Goal: Navigation & Orientation: Find specific page/section

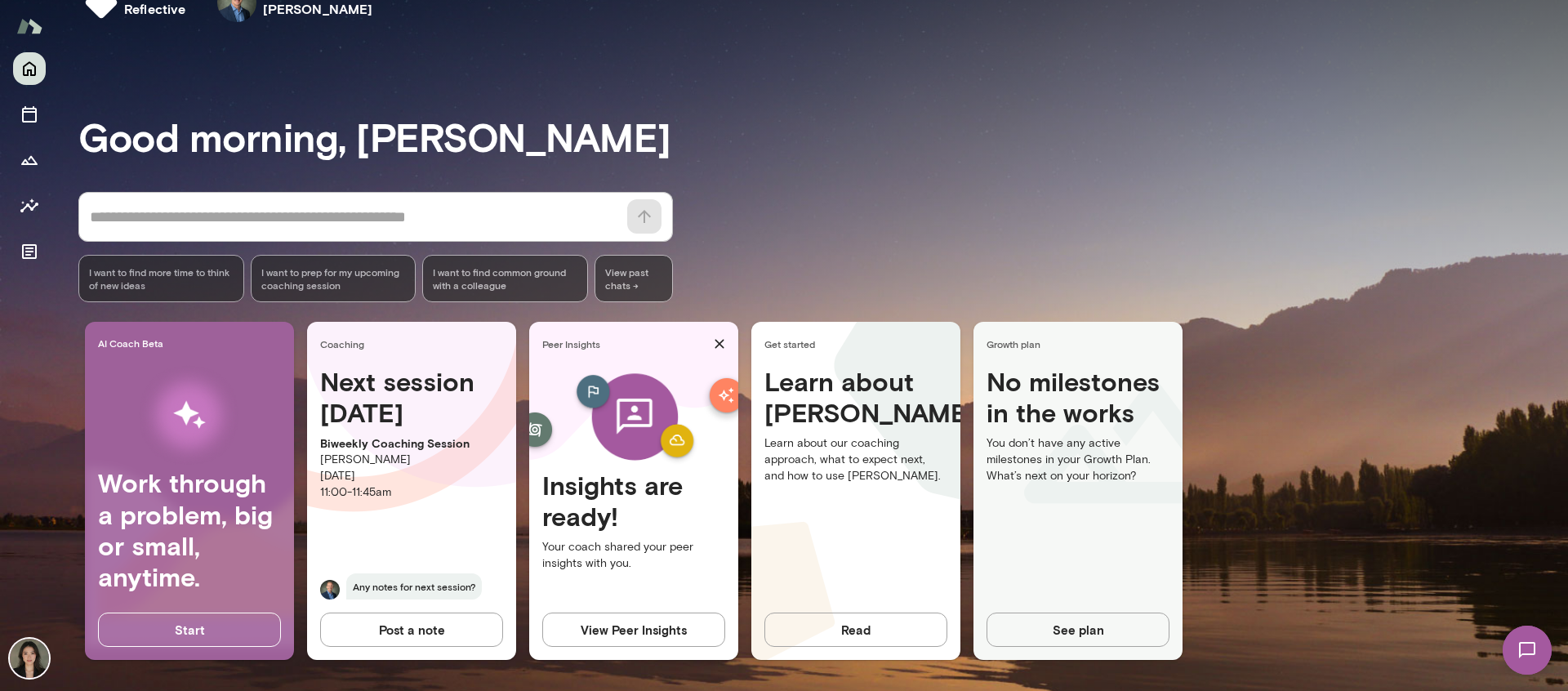
scroll to position [45, 0]
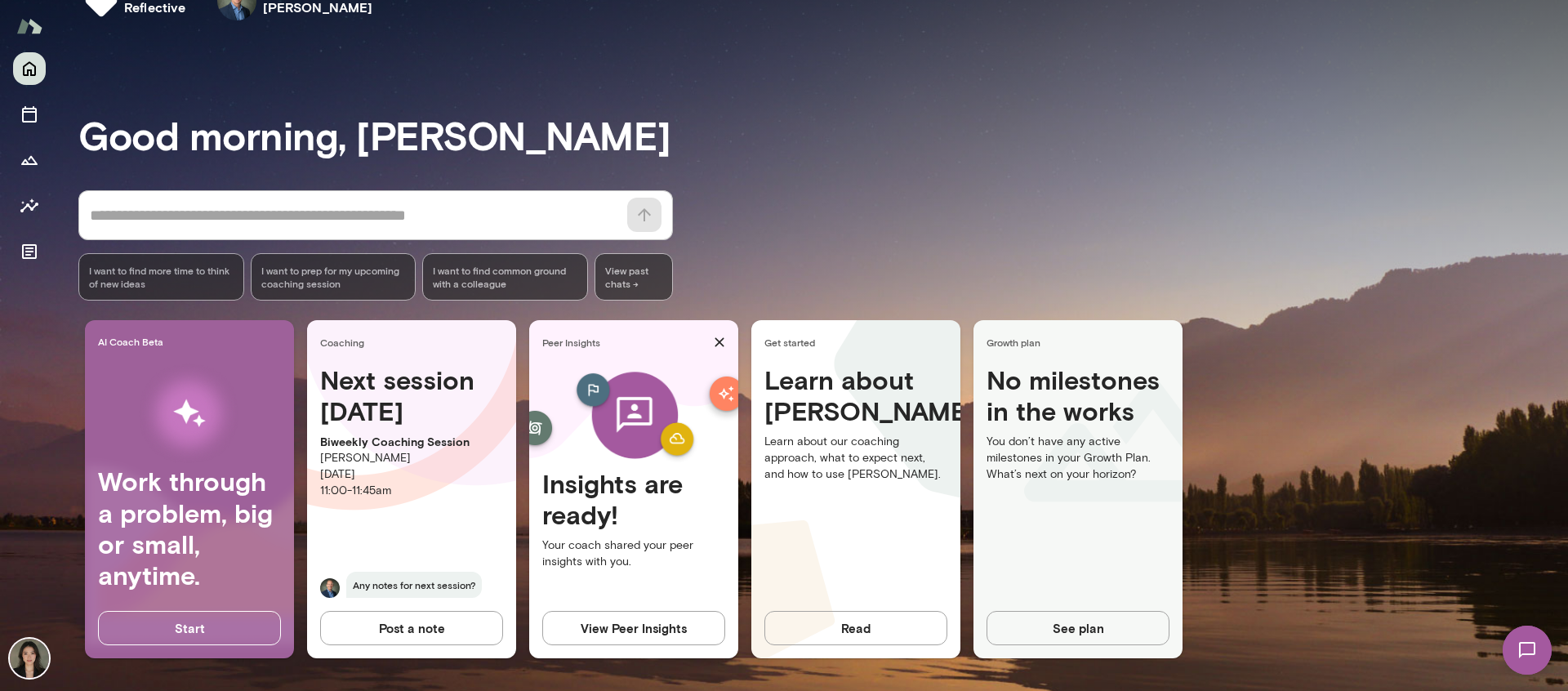
click at [1068, 457] on p "You don’t have any active milestones in your Growth Plan. What’s next on your h…" at bounding box center [1078, 458] width 183 height 49
click at [24, 253] on icon "Documents" at bounding box center [29, 251] width 19 height 19
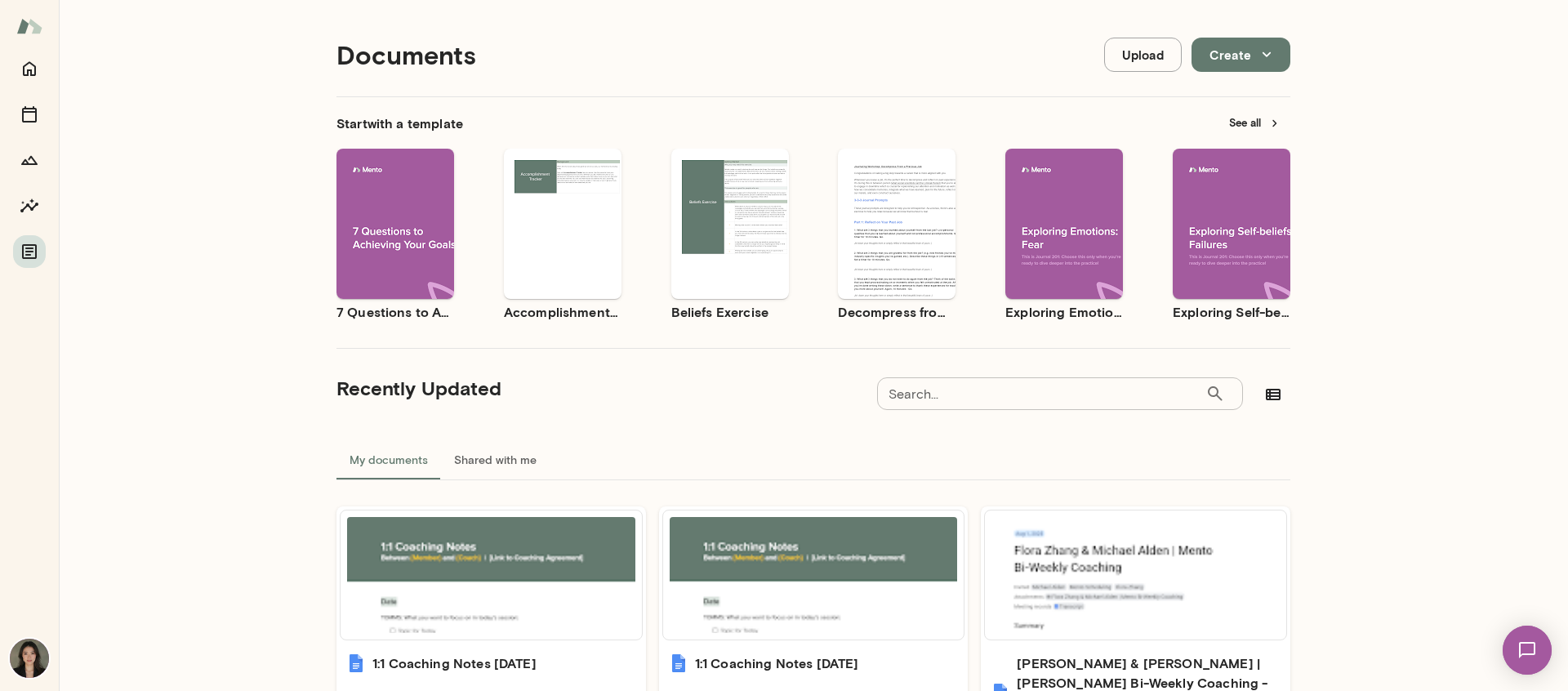
scroll to position [418, 0]
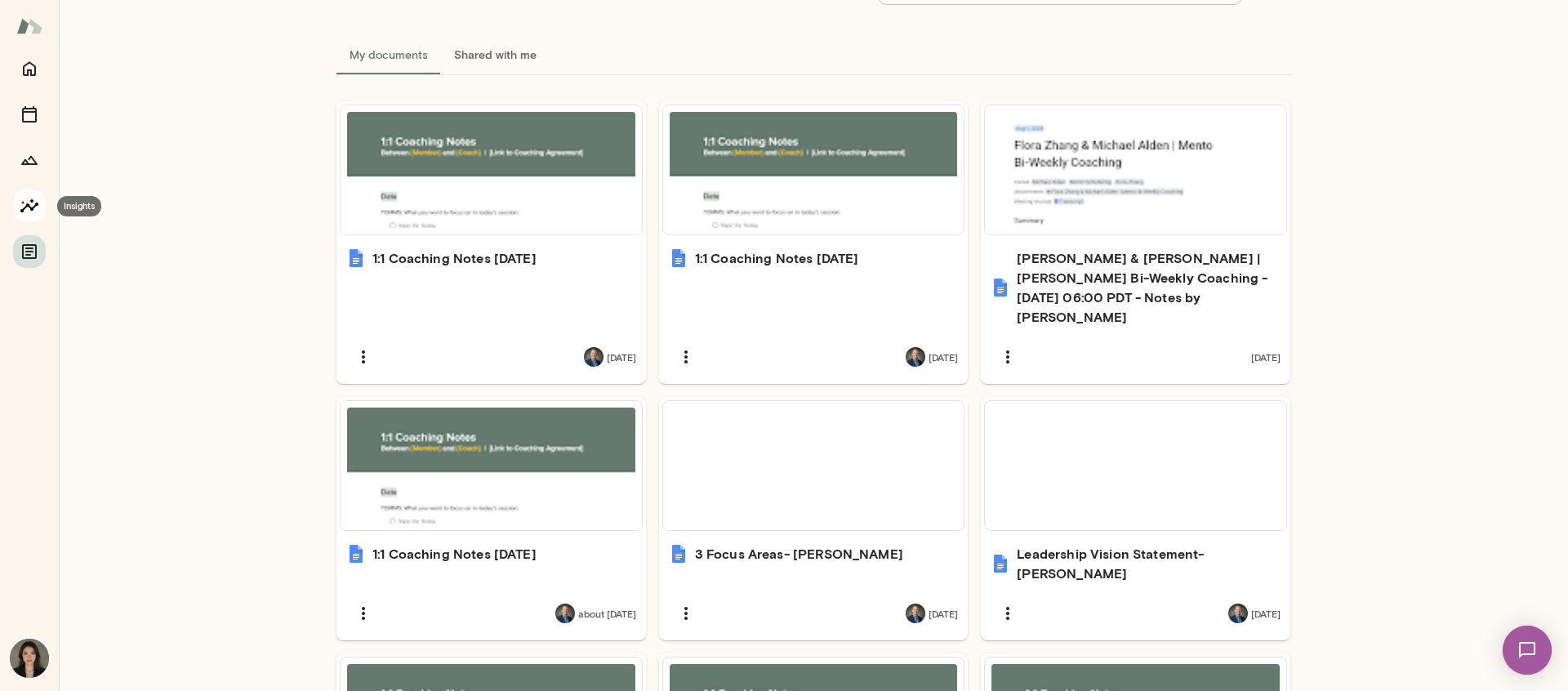
click at [27, 198] on icon "Insights" at bounding box center [29, 205] width 19 height 19
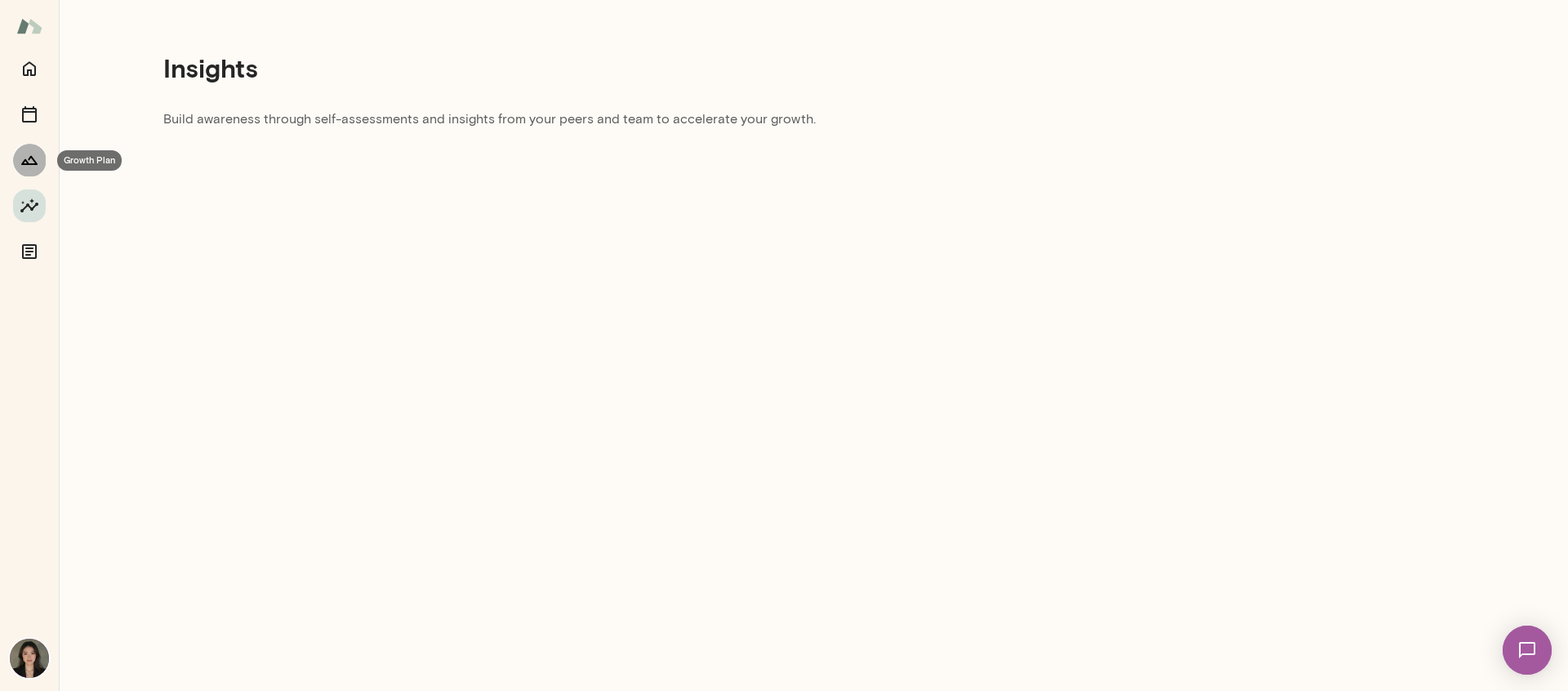
click at [31, 153] on icon "Growth Plan" at bounding box center [29, 160] width 19 height 19
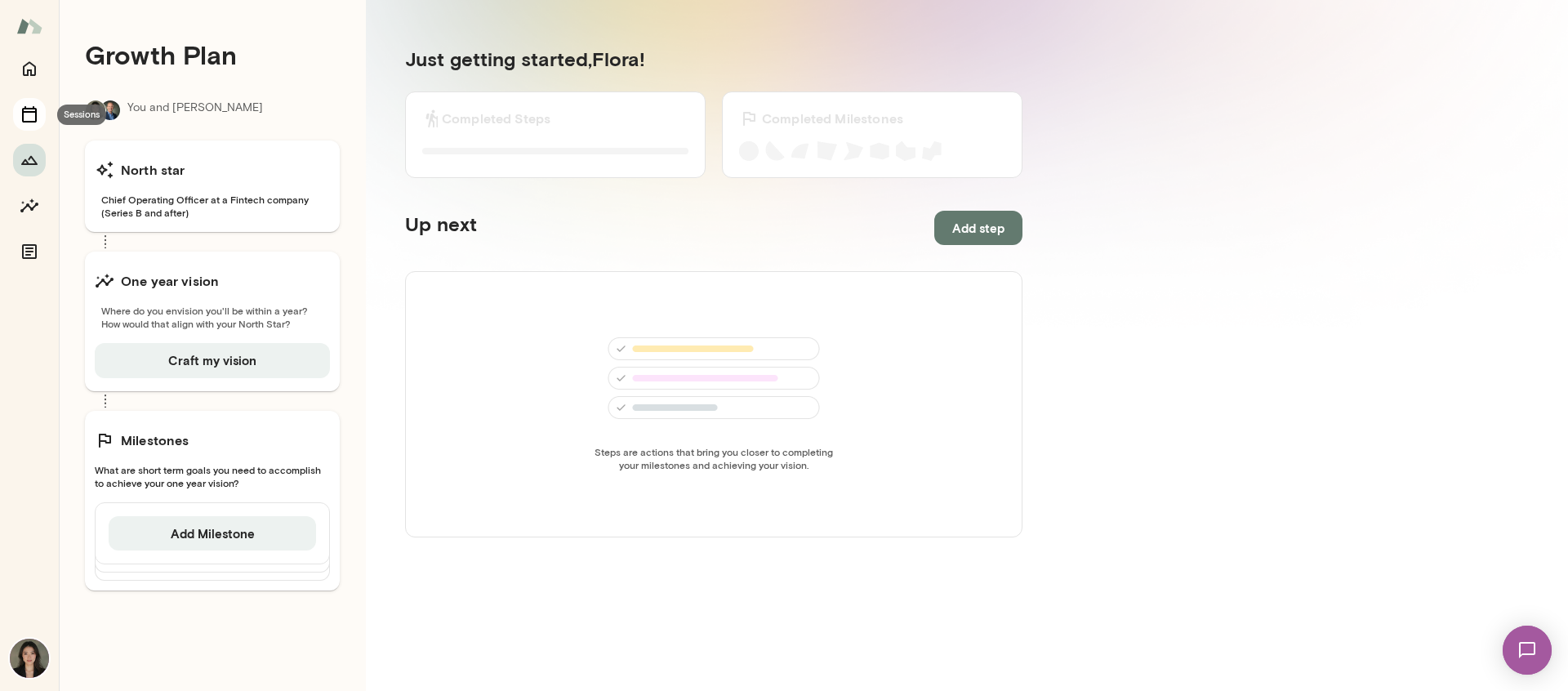
click at [30, 116] on icon "Sessions" at bounding box center [29, 114] width 19 height 19
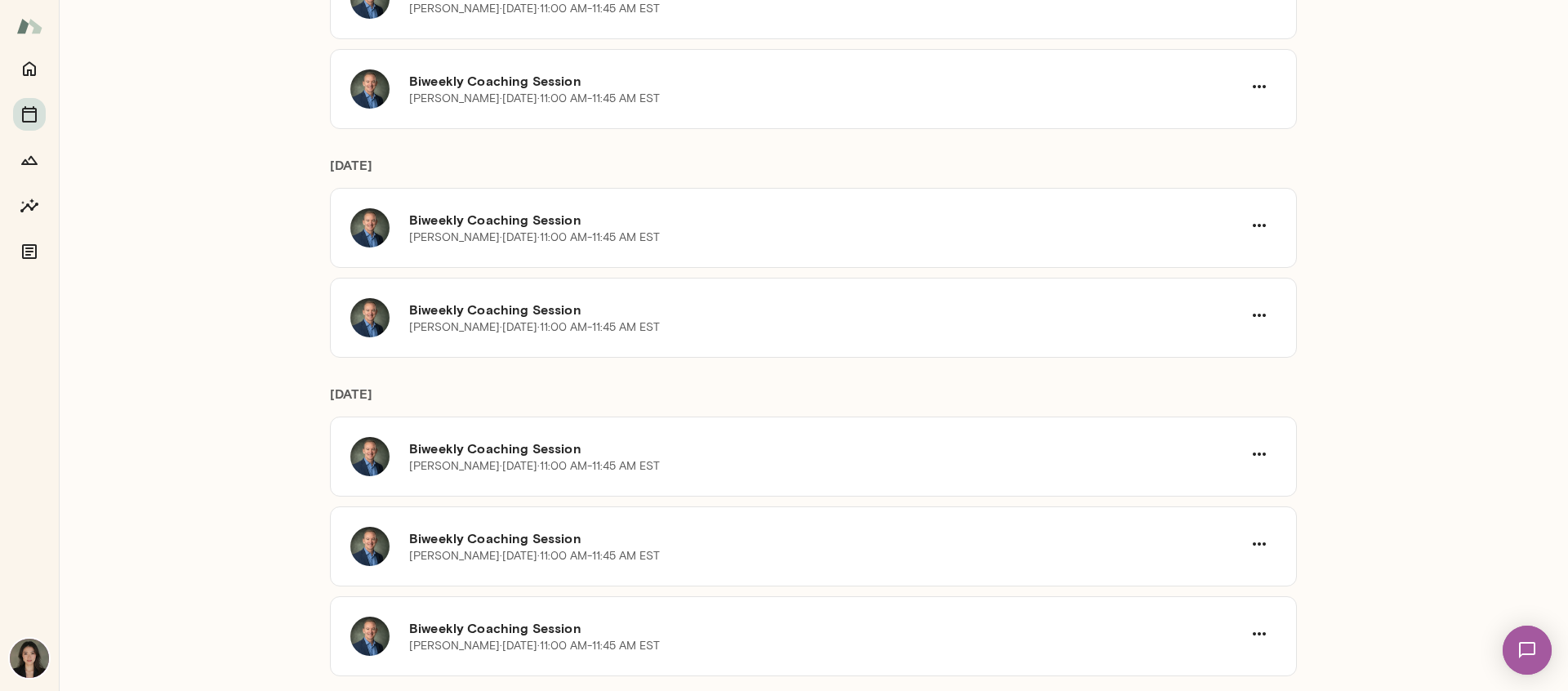
scroll to position [993, 0]
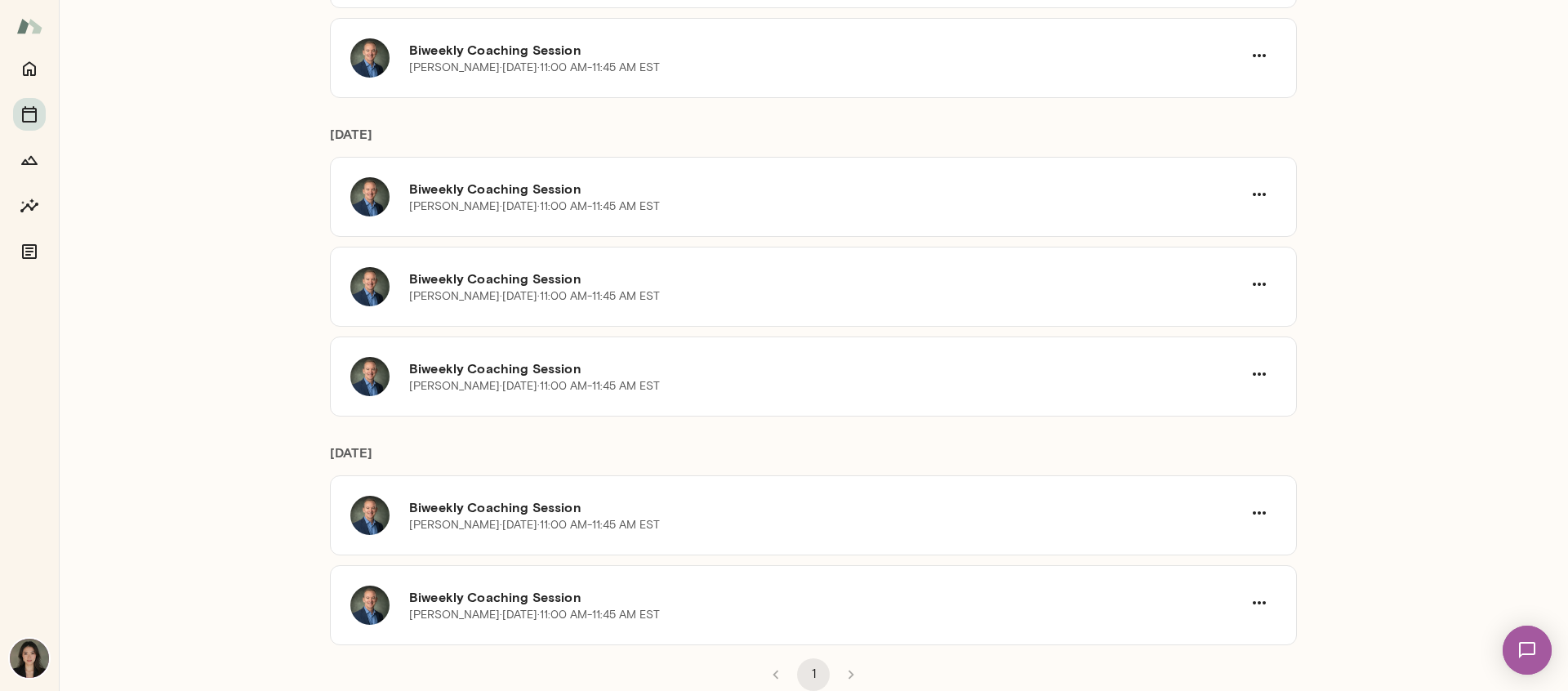
click at [852, 673] on li "pagination navigation" at bounding box center [850, 674] width 38 height 32
click at [771, 673] on li "pagination navigation" at bounding box center [776, 674] width 38 height 32
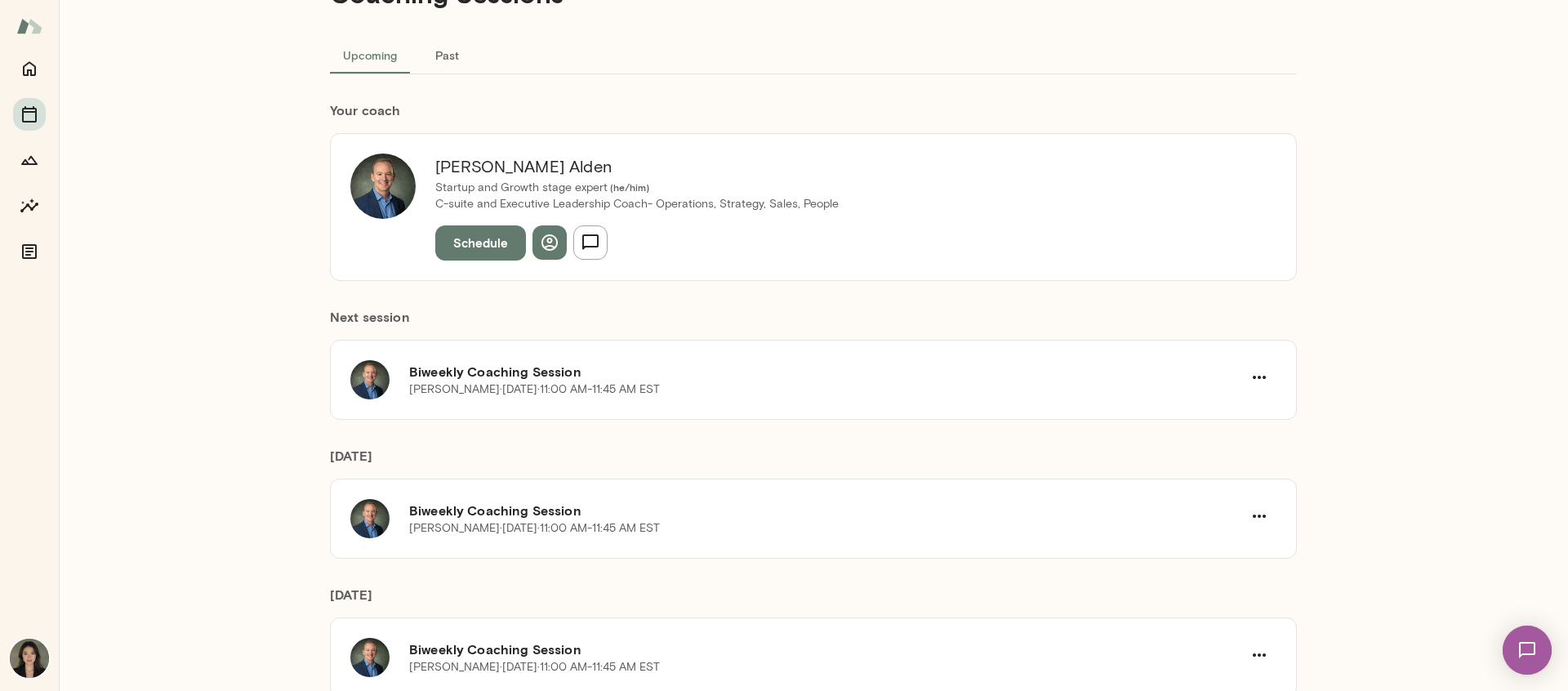
scroll to position [0, 0]
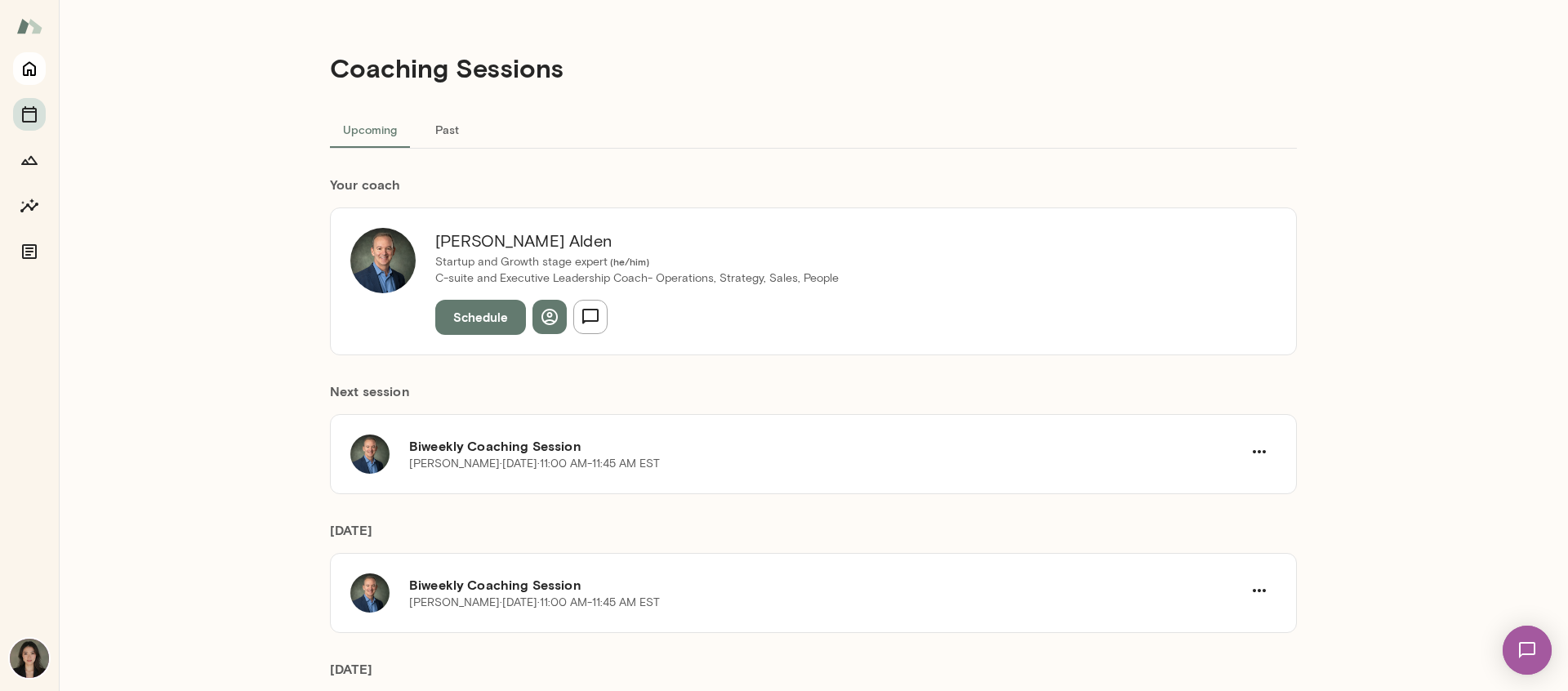
click at [29, 65] on icon "Home" at bounding box center [29, 68] width 19 height 19
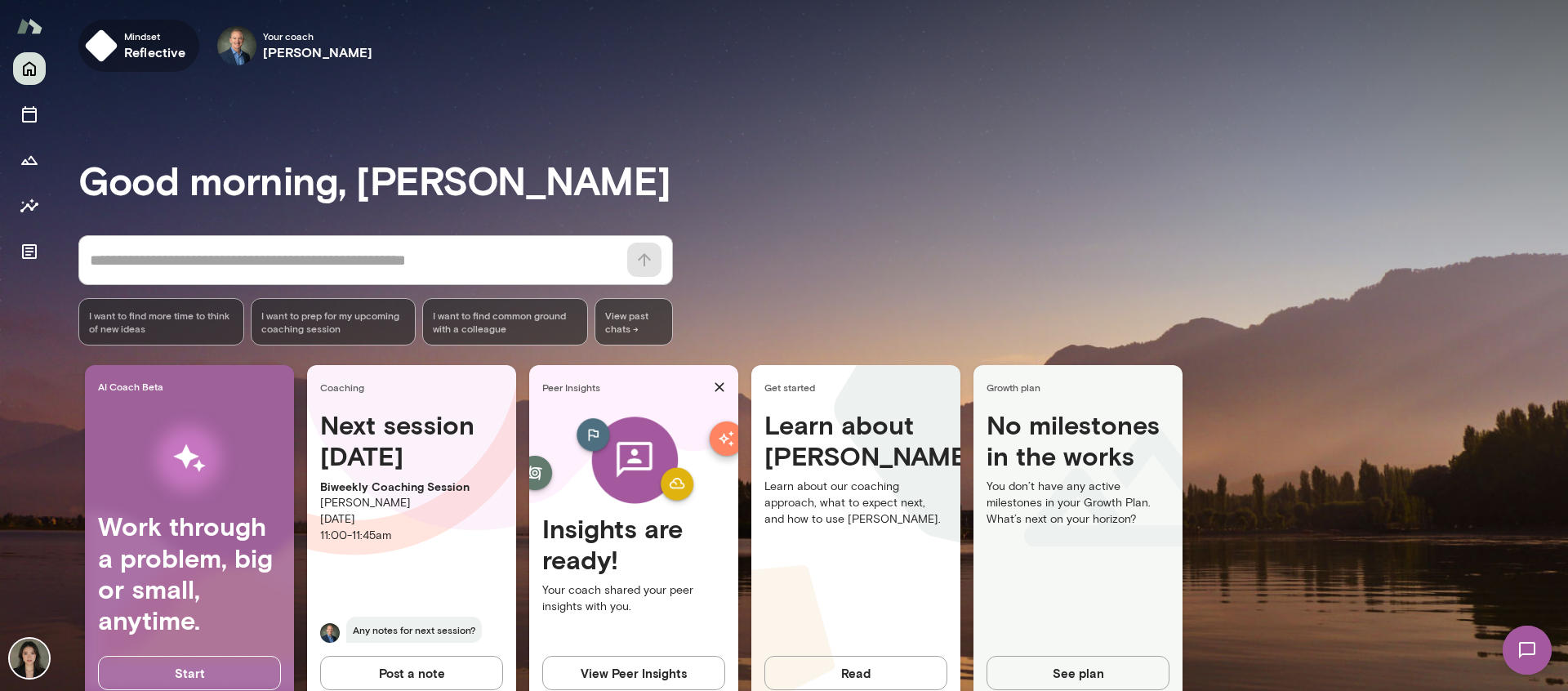
click at [115, 39] on img "button" at bounding box center [101, 45] width 32 height 32
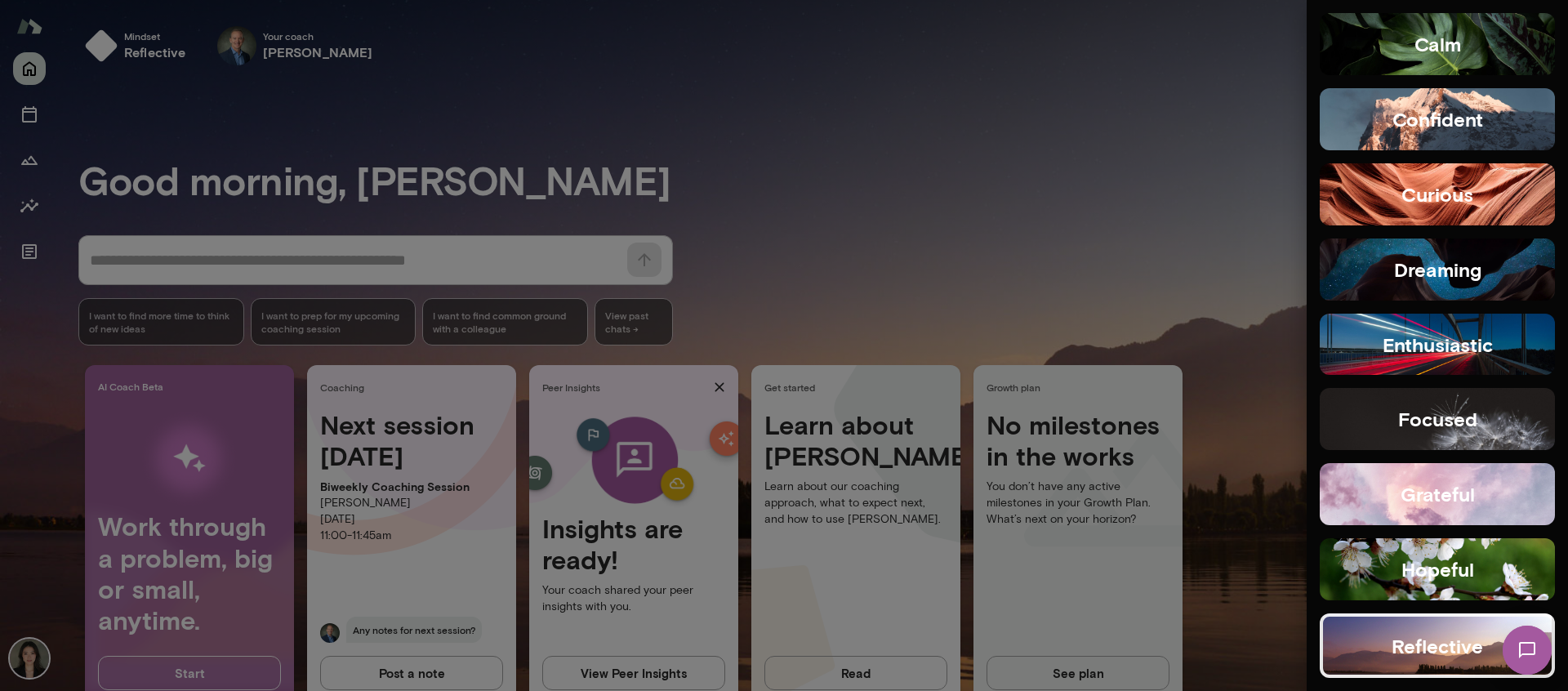
click at [1166, 218] on div at bounding box center [784, 345] width 1568 height 691
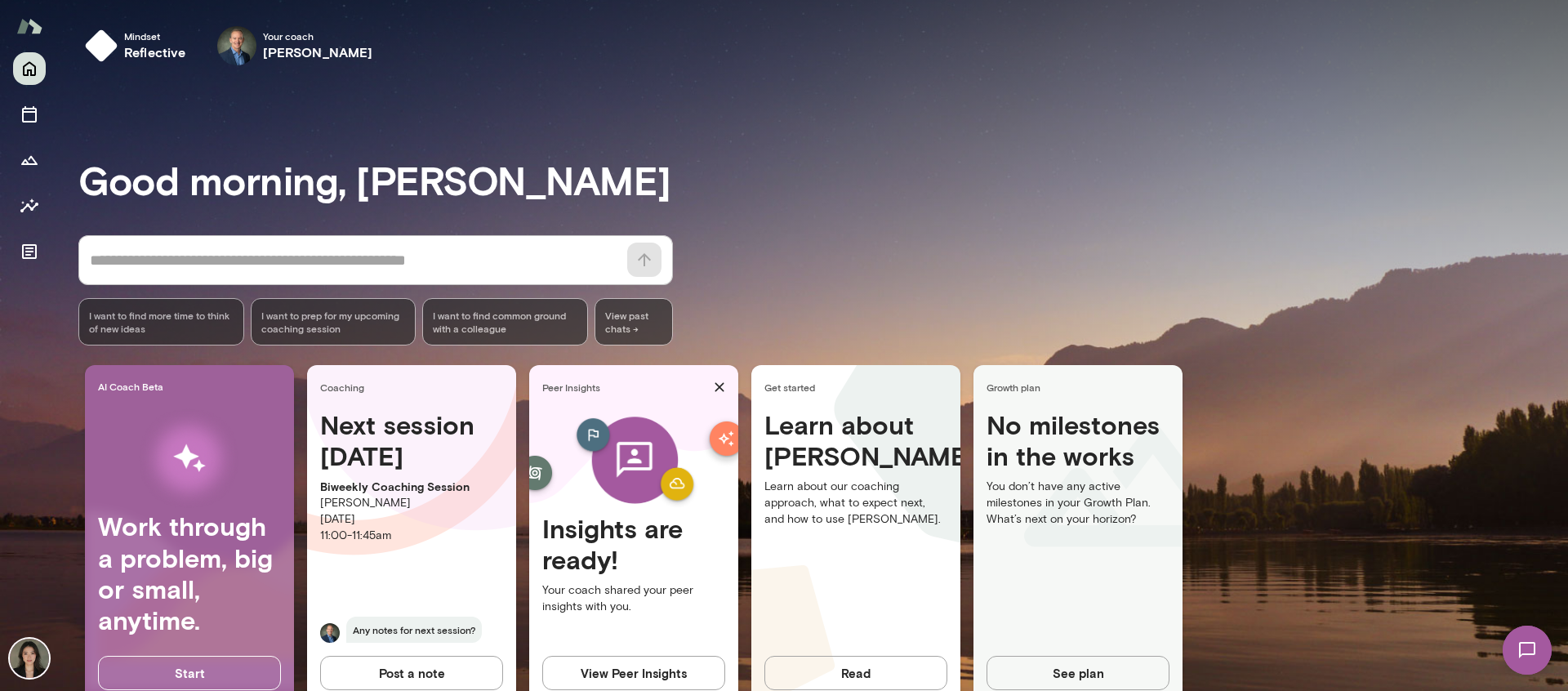
click at [1521, 656] on img at bounding box center [1527, 651] width 67 height 67
